Goal: Transaction & Acquisition: Purchase product/service

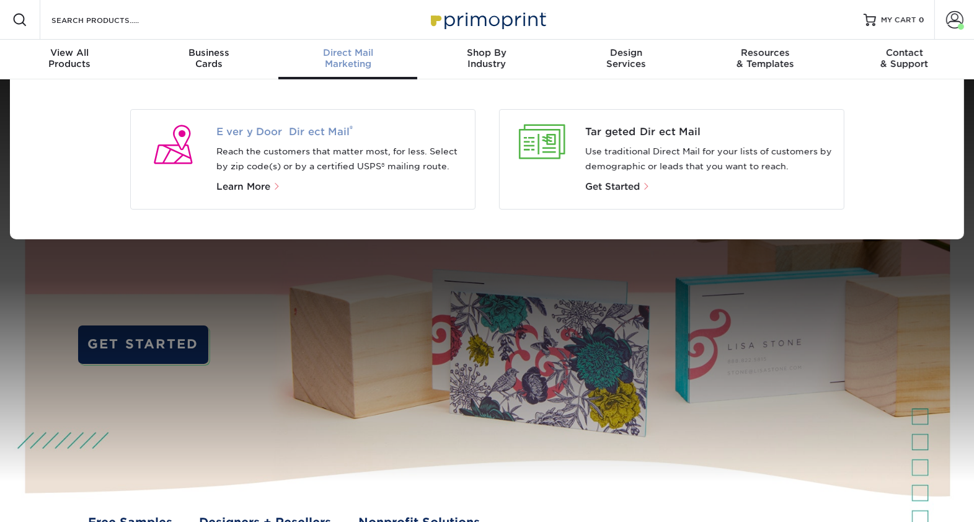
click at [322, 130] on span "Every Door Direct Mail ®" at bounding box center [340, 132] width 249 height 15
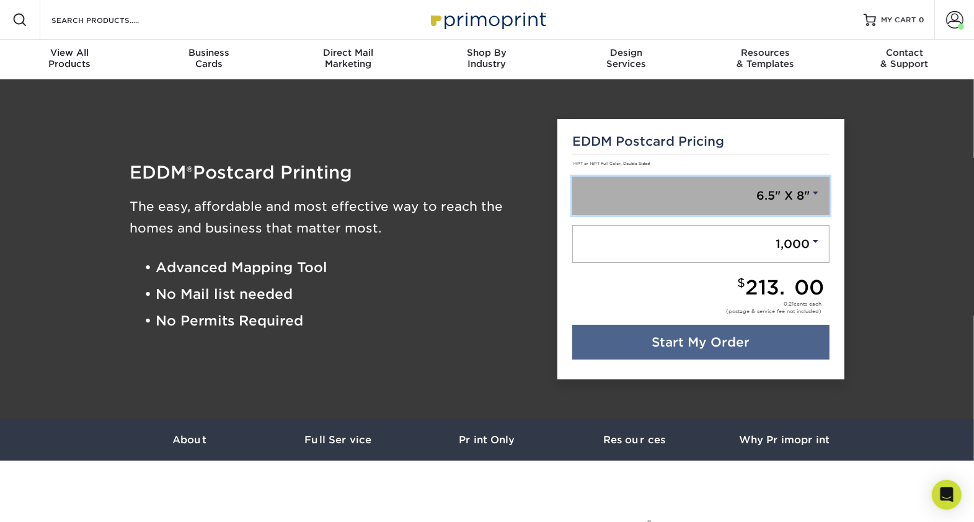
click at [812, 198] on link "6.5" X 8"" at bounding box center [700, 196] width 257 height 38
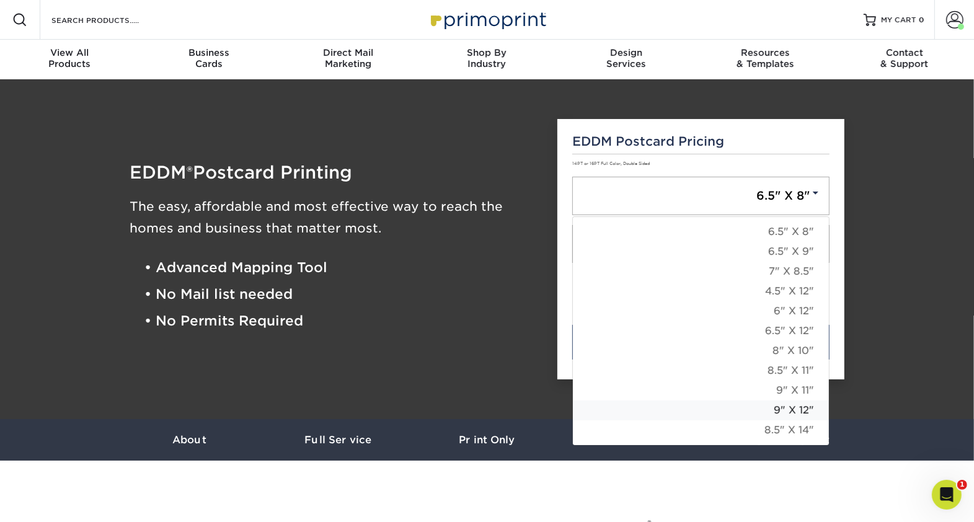
click at [805, 409] on link "9" X 12"" at bounding box center [701, 411] width 256 height 20
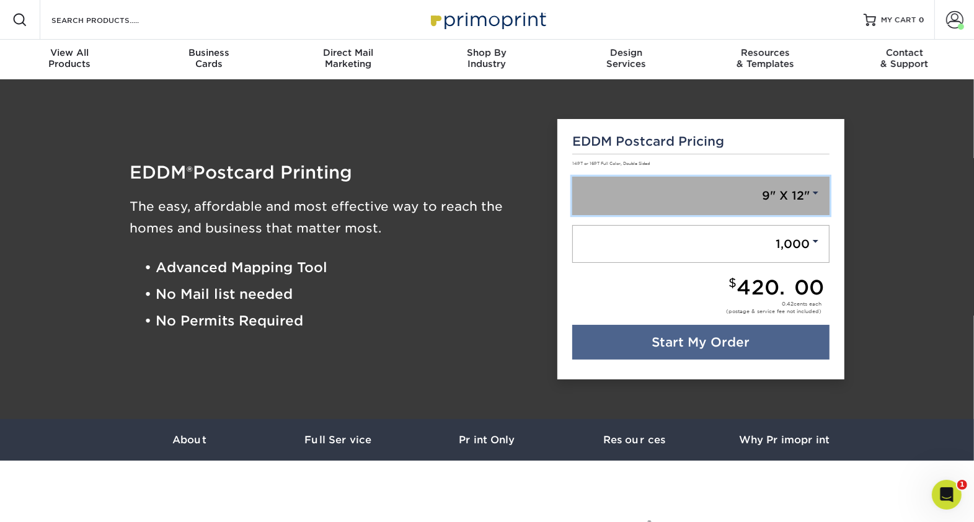
click at [809, 195] on link "9" X 12"" at bounding box center [700, 196] width 257 height 38
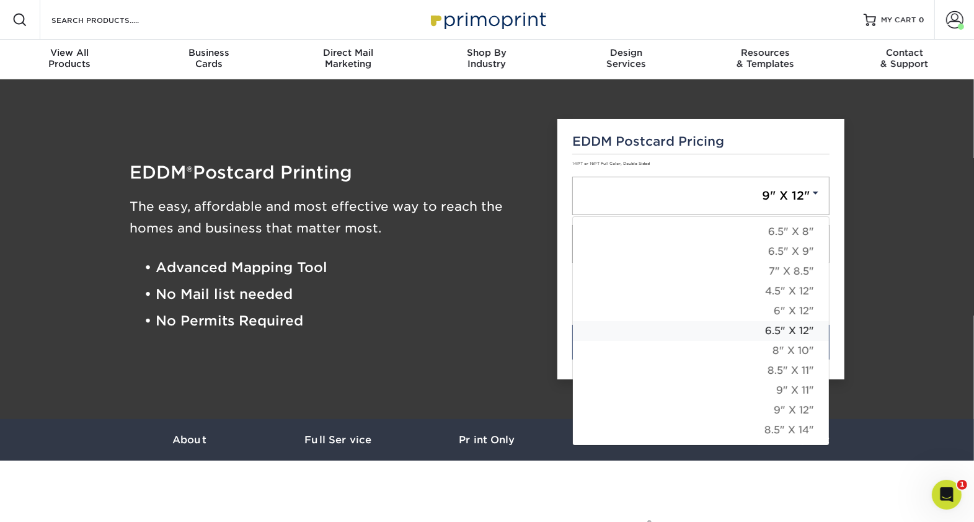
click at [774, 328] on link "6.5" X 12"" at bounding box center [701, 331] width 256 height 20
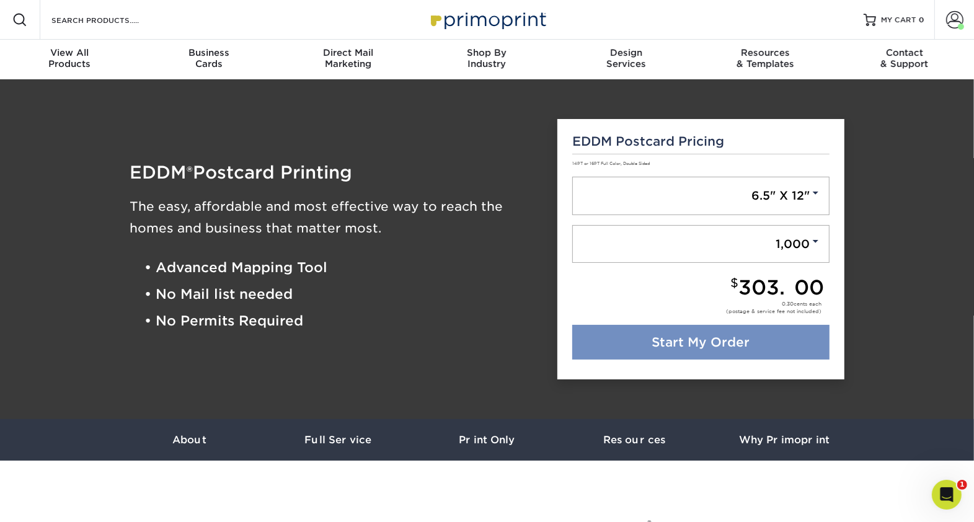
click at [770, 339] on link "Start My Order" at bounding box center [700, 342] width 257 height 35
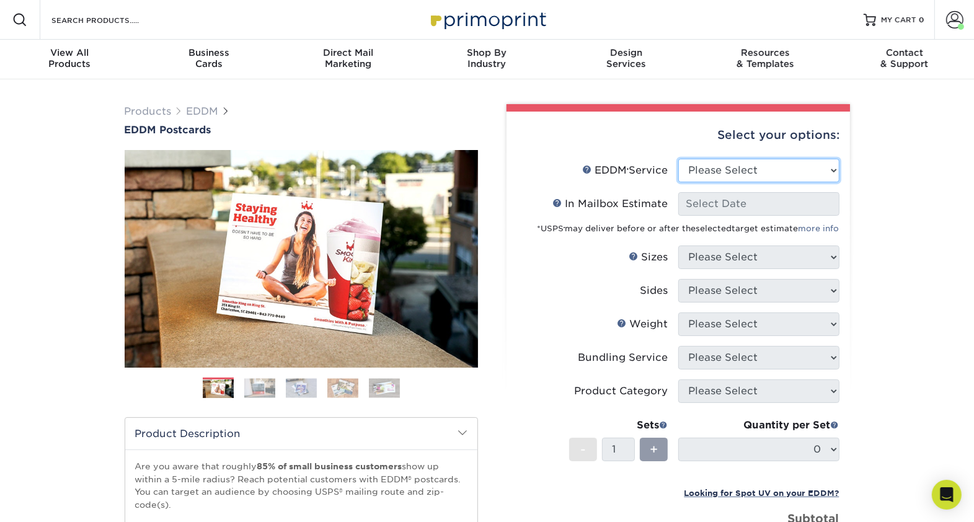
click at [831, 174] on select "Please Select Full Service Print Only" at bounding box center [758, 171] width 161 height 24
select select "full_service"
click at [678, 159] on select "Please Select Full Service Print Only" at bounding box center [758, 171] width 161 height 24
select select "-1"
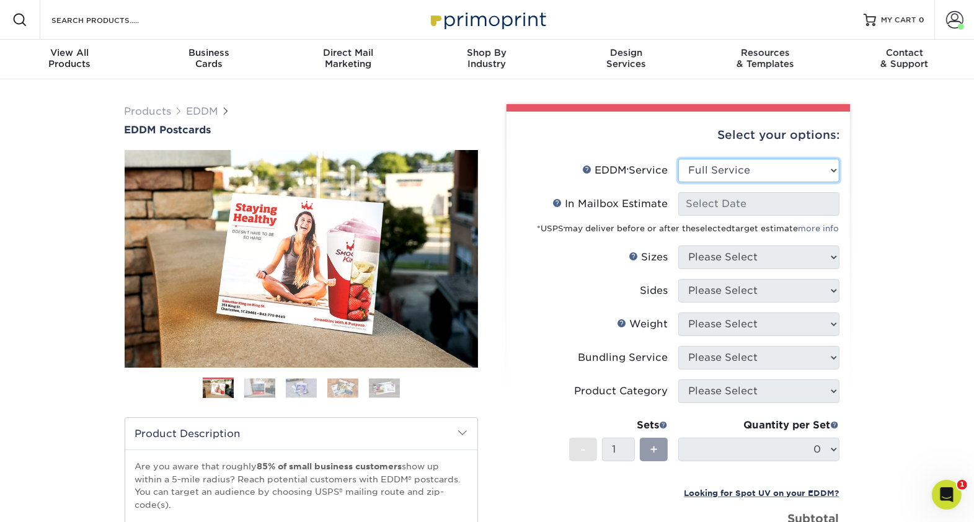
select select "-1"
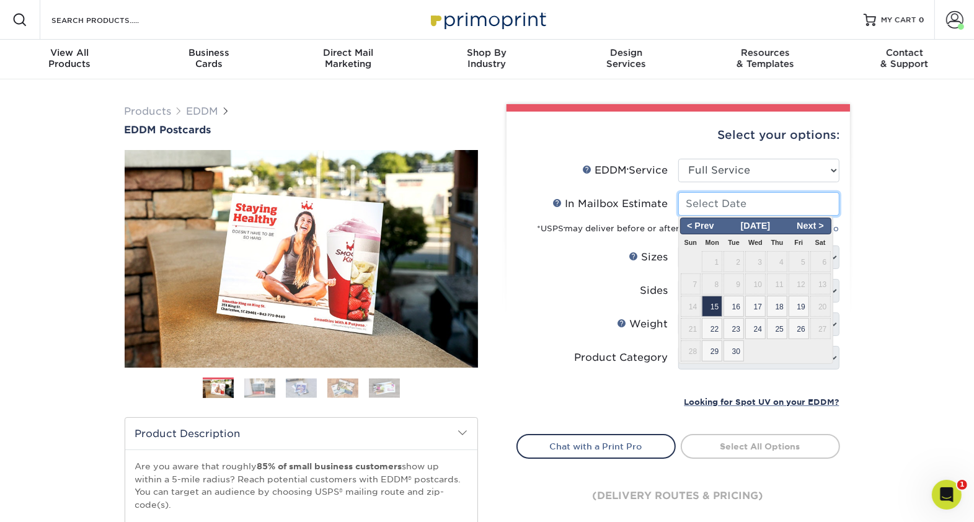
click at [776, 205] on input "In Mailbox Estimate Help In Mailbox Estimate" at bounding box center [758, 204] width 161 height 24
click at [642, 391] on li "Sets - 1 + Quantity per Set 0 (Price includes envelopes)" at bounding box center [678, 386] width 322 height 15
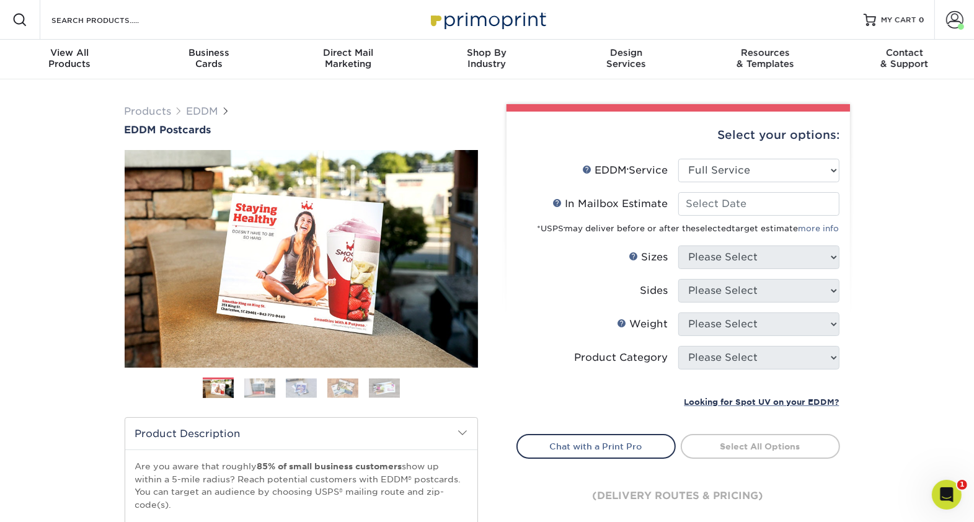
click at [889, 299] on div "Products EDDM EDDM Postcards Previous Next" at bounding box center [487, 410] width 974 height 662
click at [812, 205] on input "In Mailbox Estimate Help In Mailbox Estimate" at bounding box center [758, 204] width 161 height 24
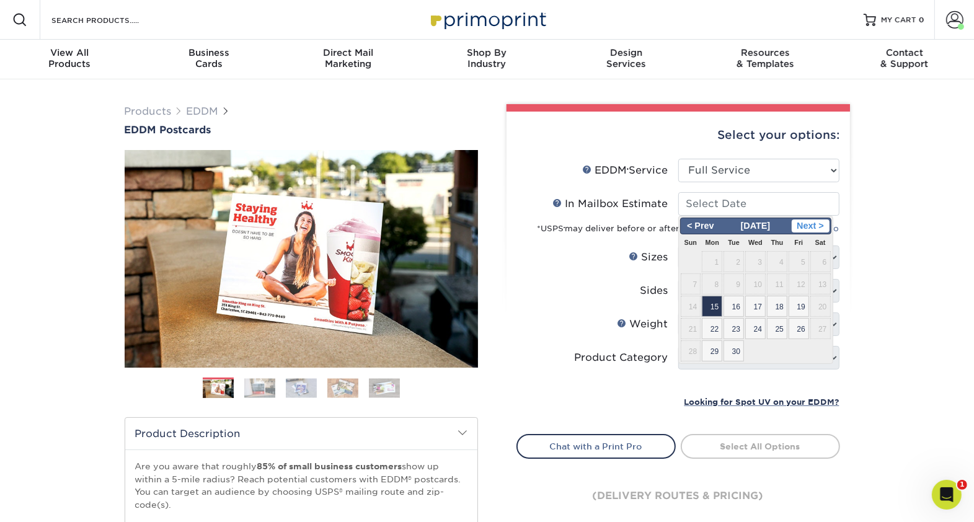
click at [827, 223] on span "Next >" at bounding box center [811, 227] width 38 height 14
click at [690, 226] on span "< Prev" at bounding box center [701, 227] width 38 height 14
